Goal: Use online tool/utility: Use online tool/utility

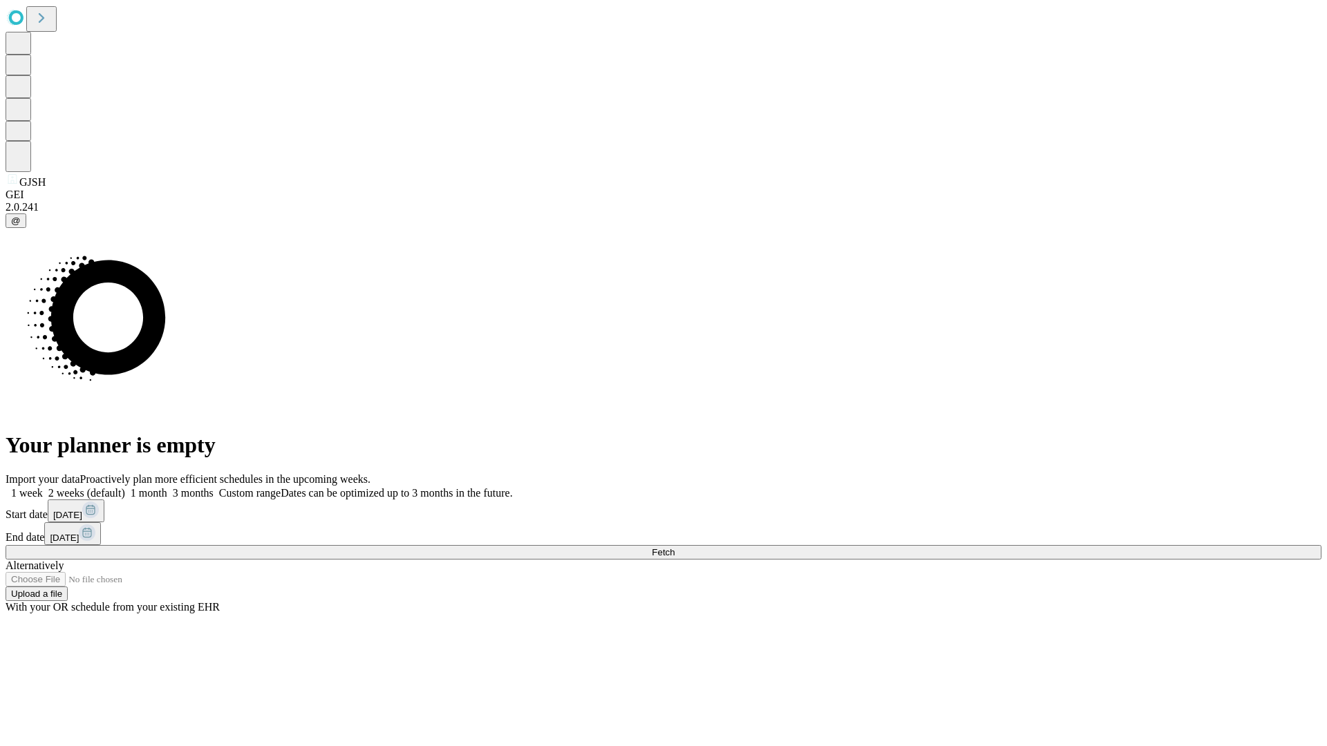
click at [674, 547] on span "Fetch" at bounding box center [663, 552] width 23 height 10
